Goal: Task Accomplishment & Management: Manage account settings

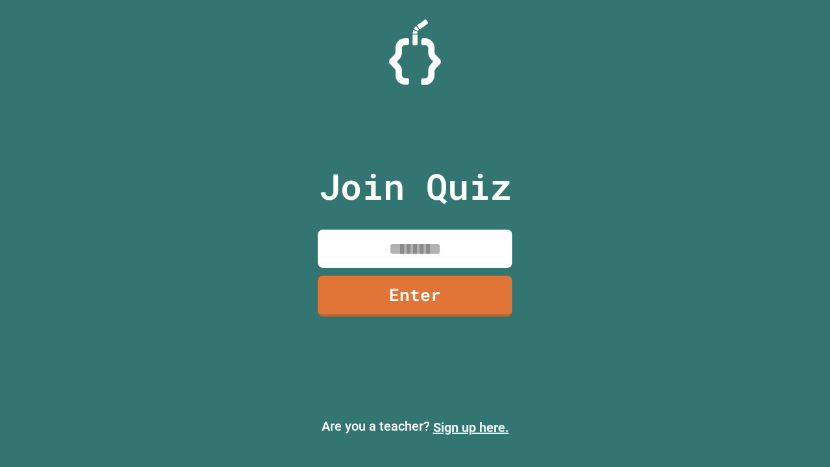
click at [471, 427] on link "Sign up here." at bounding box center [471, 428] width 76 height 16
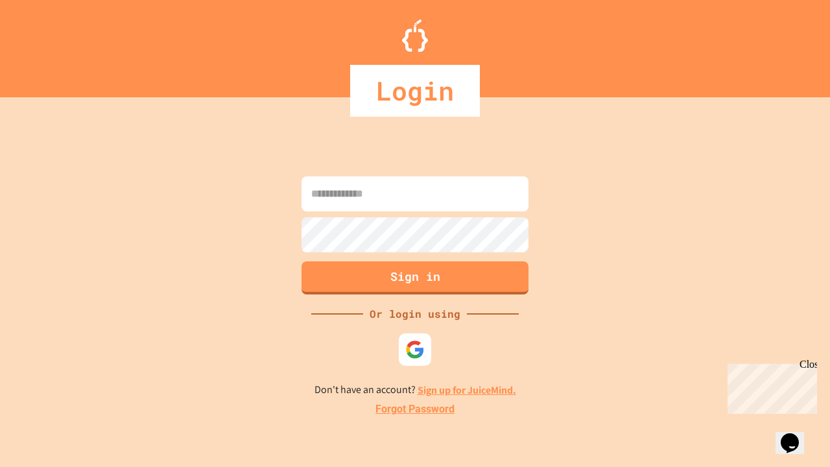
click at [415, 409] on link "Forgot Password" at bounding box center [414, 409] width 79 height 16
